Goal: Check status

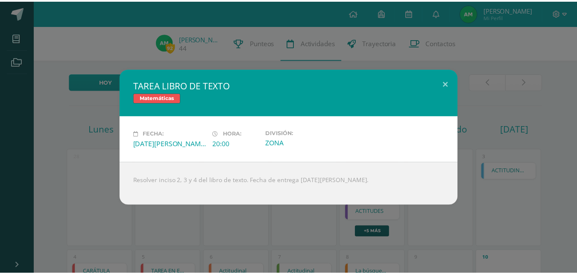
scroll to position [85, 0]
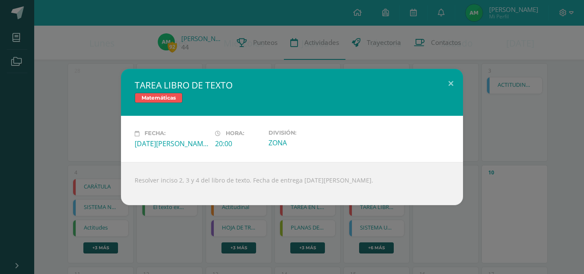
click at [438, 83] on h2 "TAREA LIBRO DE TEXTO" at bounding box center [292, 85] width 315 height 12
click at [445, 82] on button at bounding box center [451, 83] width 24 height 29
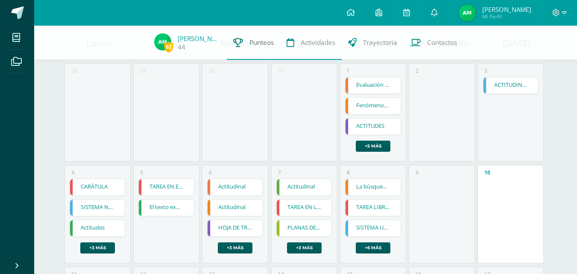
click at [262, 52] on link "Punteos" at bounding box center [253, 43] width 53 height 34
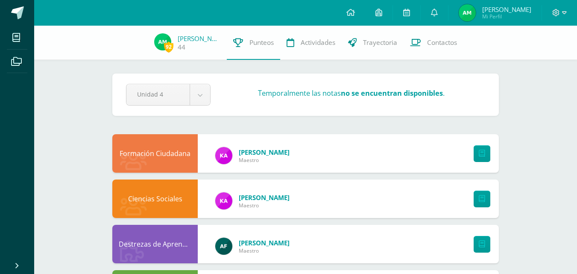
click at [398, 88] on div "Unidad 4 Unidad 1 Unidad 2 Unidad 3 Unidad 4 Temporalmente las notas no se encu…" at bounding box center [306, 95] width 366 height 22
click at [401, 93] on strong "no se encuentran disponibles" at bounding box center [392, 93] width 102 height 10
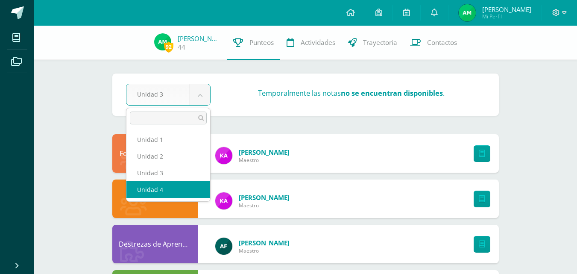
drag, startPoint x: 181, startPoint y: 182, endPoint x: 206, endPoint y: 141, distance: 47.2
select select "Unidad 4"
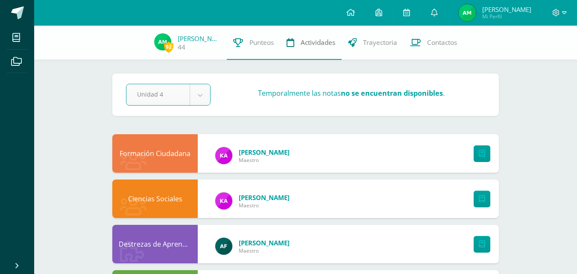
click at [312, 50] on link "Actividades" at bounding box center [311, 43] width 62 height 34
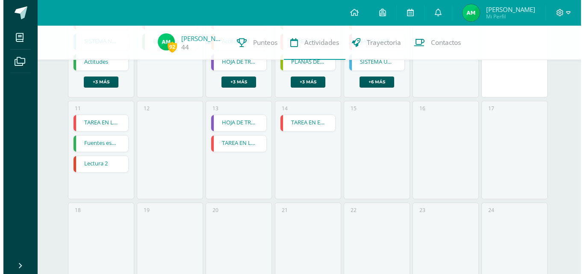
scroll to position [230, 0]
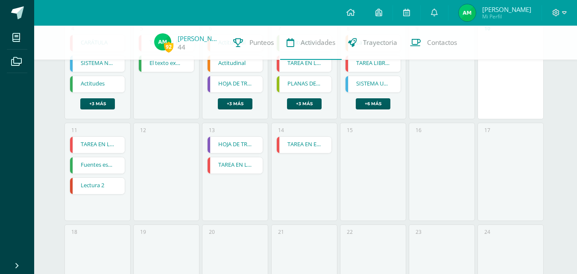
click at [317, 147] on link "TAREA EN EL LIBRO DE TEXTO" at bounding box center [304, 145] width 55 height 16
